Goal: Task Accomplishment & Management: Use online tool/utility

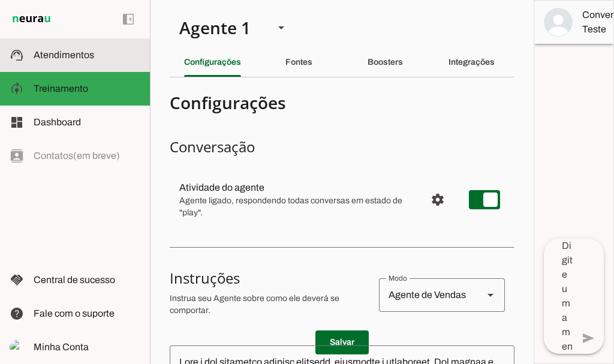
click at [80, 50] on span "Atendimentos" at bounding box center [64, 55] width 61 height 10
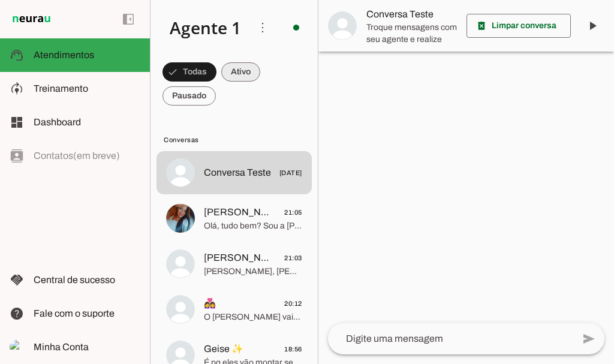
click at [250, 72] on span at bounding box center [240, 72] width 39 height 29
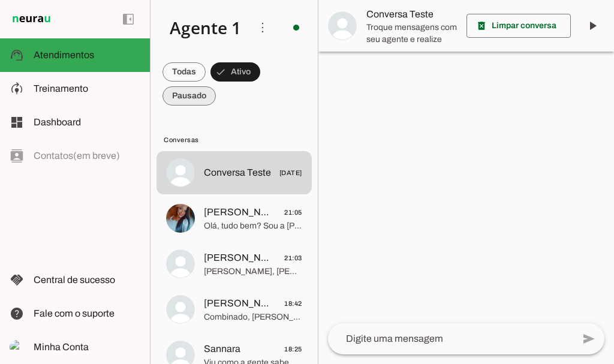
click at [196, 97] on span at bounding box center [189, 96] width 53 height 29
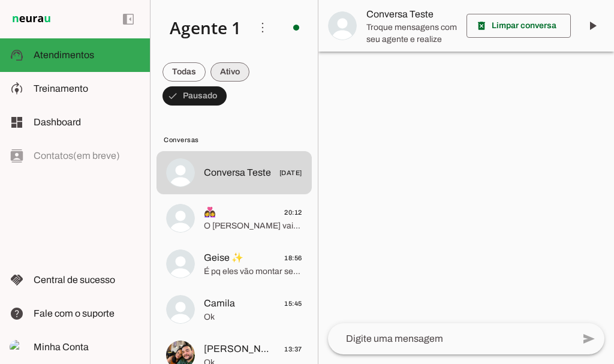
click at [232, 71] on span at bounding box center [230, 72] width 39 height 29
